Goal: Task Accomplishment & Management: Use online tool/utility

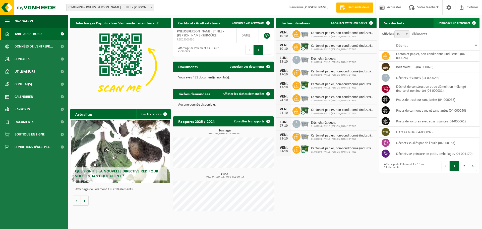
click at [446, 23] on span "Demander un transport" at bounding box center [454, 22] width 33 height 3
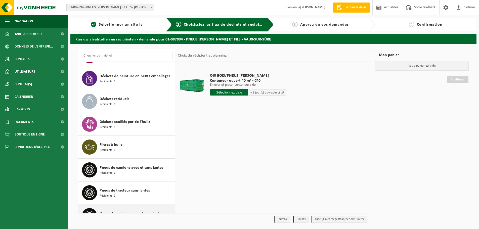
scroll to position [100, 0]
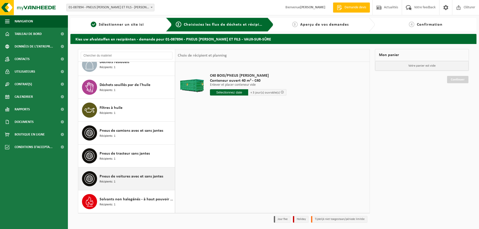
click at [129, 181] on div "Pneus de voitures avec et sans jantes Récipients: 1" at bounding box center [137, 178] width 74 height 15
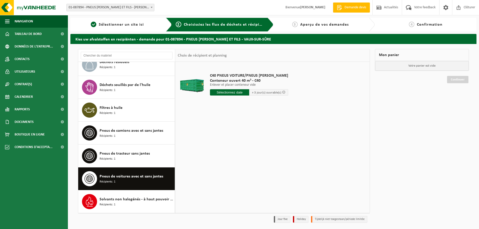
click at [133, 181] on div "Pneus de voitures avec et sans jantes Récipients: 1" at bounding box center [137, 178] width 74 height 15
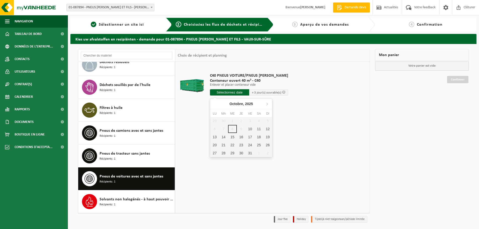
click at [240, 93] on input "text" at bounding box center [229, 92] width 39 height 6
click at [250, 129] on div "10" at bounding box center [250, 129] width 9 height 8
type input "à partir de [DATE]"
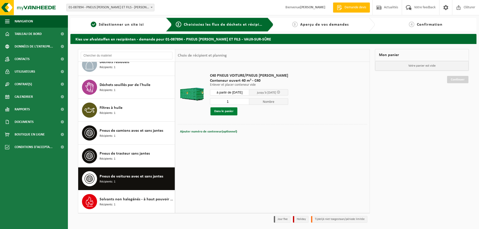
click at [223, 112] on button "Dans le panier" at bounding box center [223, 111] width 27 height 8
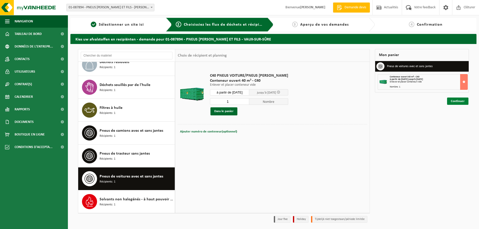
click at [457, 100] on link "Continuer" at bounding box center [457, 100] width 21 height 7
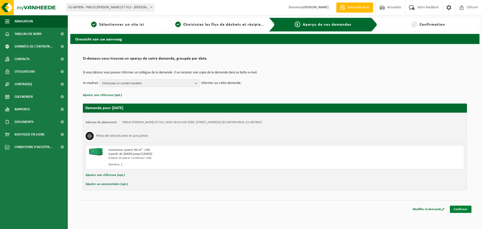
click at [465, 208] on link "Confirmer" at bounding box center [461, 209] width 22 height 7
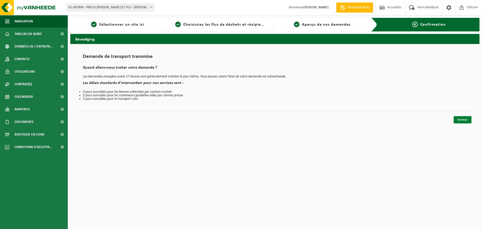
click at [465, 119] on link "Fermer" at bounding box center [463, 119] width 18 height 7
